Goal: Book appointment/travel/reservation

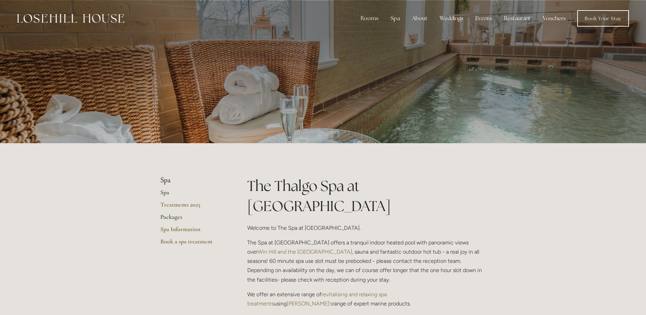
click at [169, 216] on link "Packages" at bounding box center [192, 219] width 65 height 12
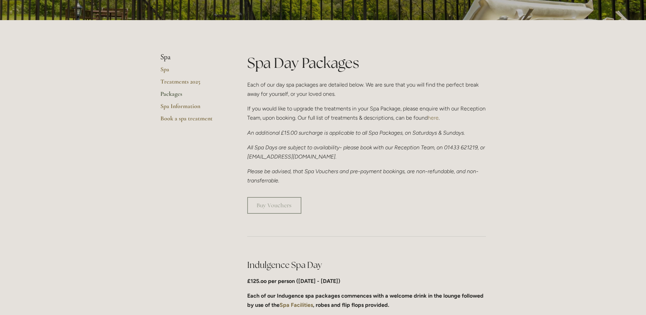
scroll to position [34, 0]
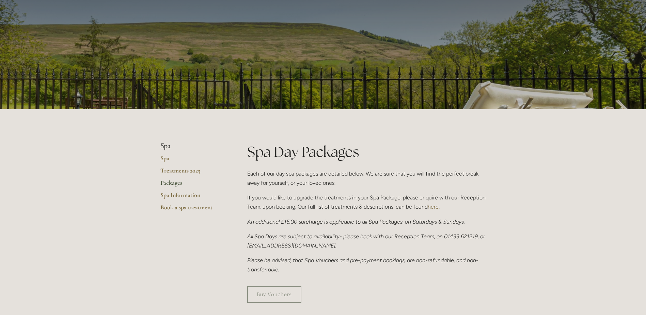
click at [173, 185] on link "Packages" at bounding box center [192, 185] width 65 height 12
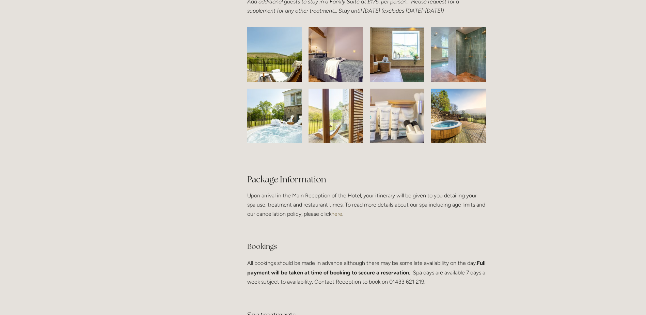
scroll to position [1090, 0]
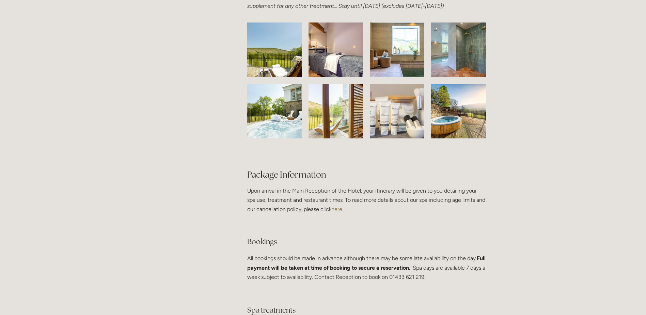
click at [331, 212] on link "here" at bounding box center [336, 209] width 11 height 6
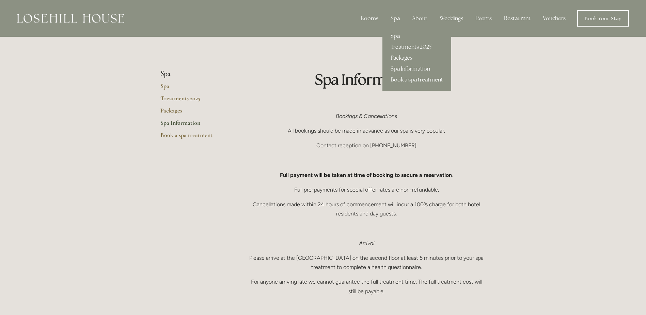
click at [404, 58] on link "Packages" at bounding box center [417, 57] width 69 height 11
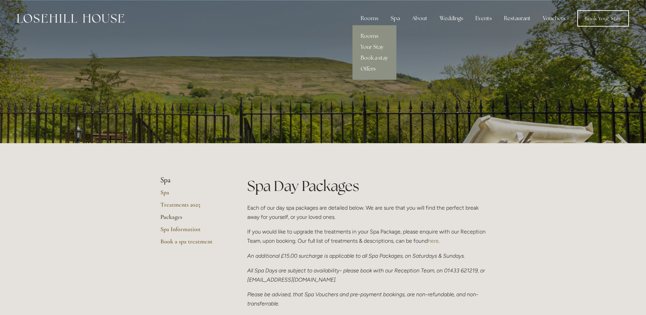
click at [371, 70] on link "Offers" at bounding box center [375, 68] width 44 height 11
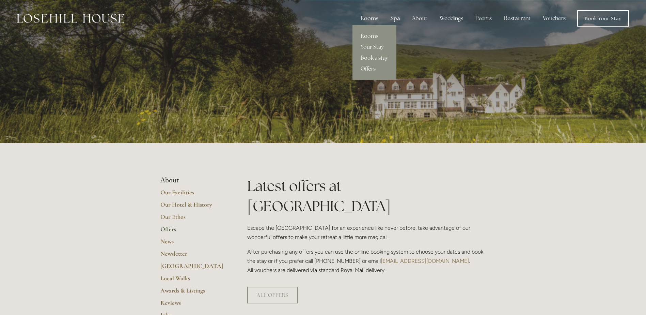
click at [372, 35] on link "Rooms" at bounding box center [375, 36] width 44 height 11
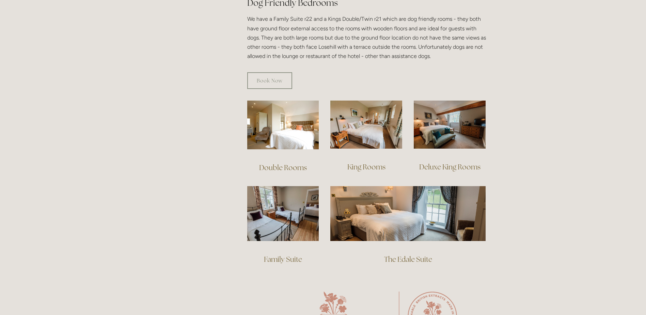
scroll to position [409, 0]
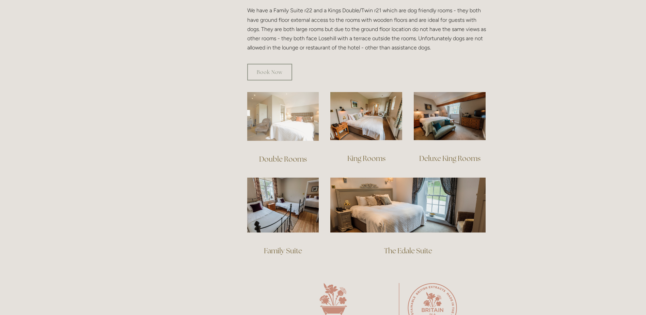
click at [296, 120] on img at bounding box center [283, 116] width 72 height 49
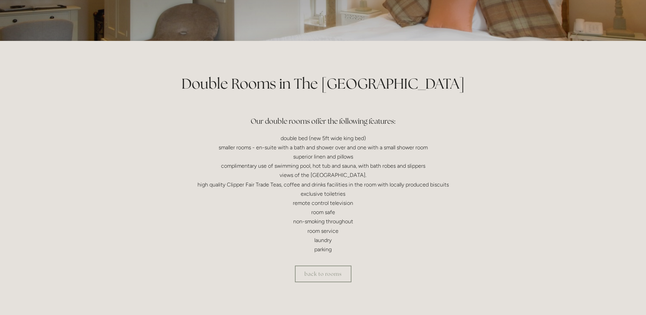
scroll to position [68, 0]
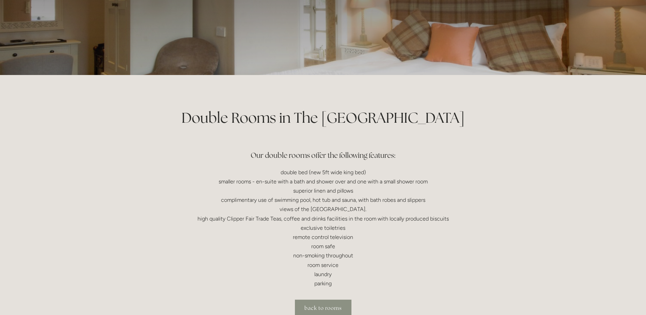
click at [326, 310] on link "back to rooms" at bounding box center [323, 307] width 57 height 17
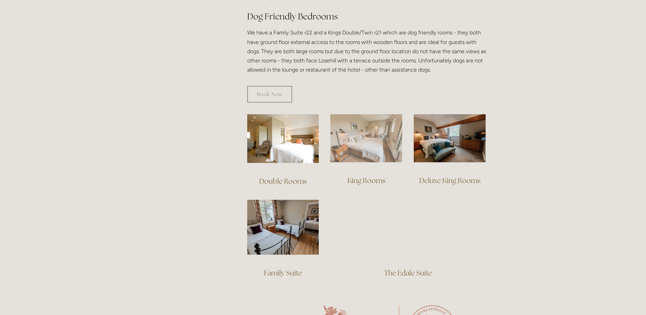
scroll to position [409, 0]
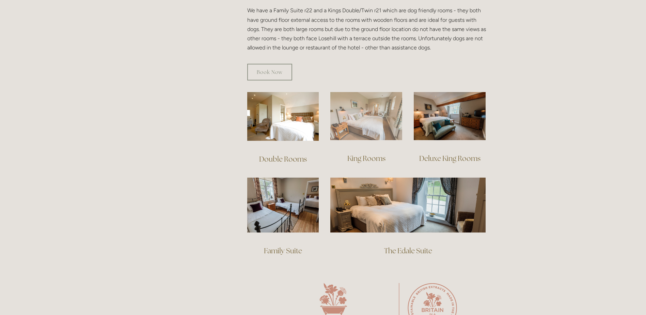
click at [353, 116] on img at bounding box center [366, 116] width 72 height 48
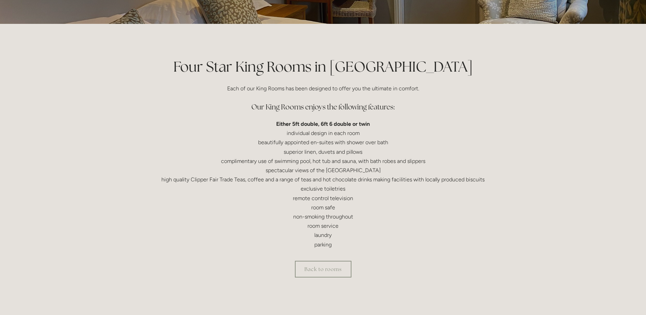
scroll to position [170, 0]
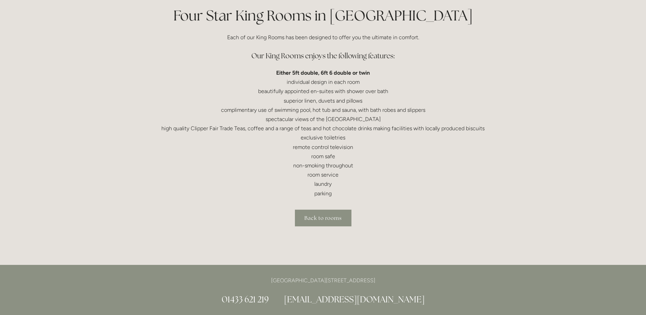
click at [309, 219] on link "Back to rooms" at bounding box center [323, 217] width 57 height 17
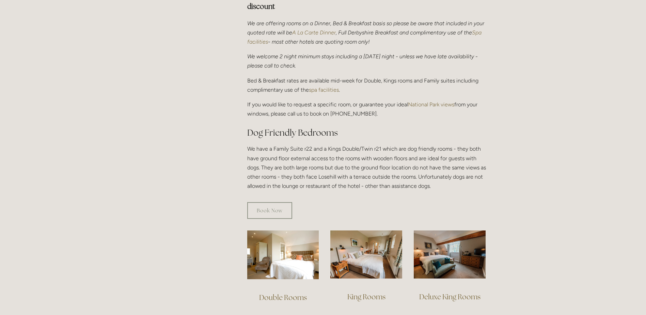
scroll to position [272, 0]
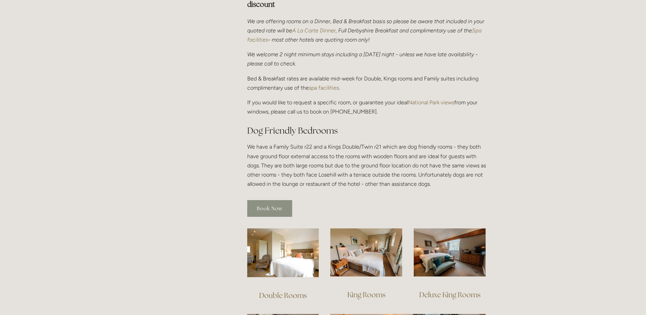
click at [266, 200] on link "Book Now" at bounding box center [269, 208] width 45 height 17
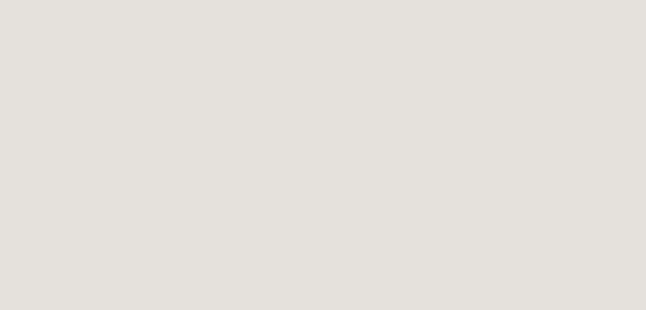
scroll to position [3, 0]
